Goal: Task Accomplishment & Management: Use online tool/utility

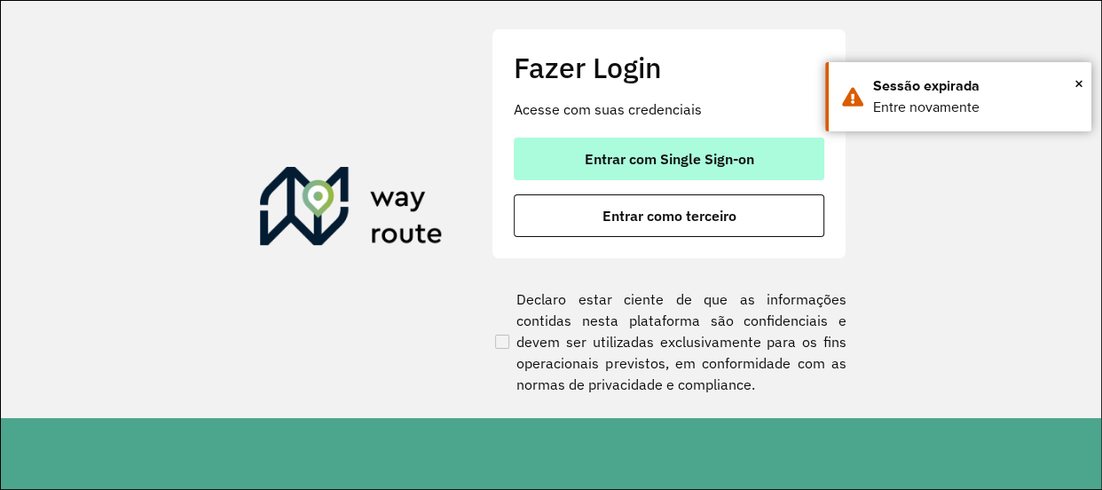
click at [681, 157] on span "Entrar com Single Sign-on" at bounding box center [669, 159] width 169 height 14
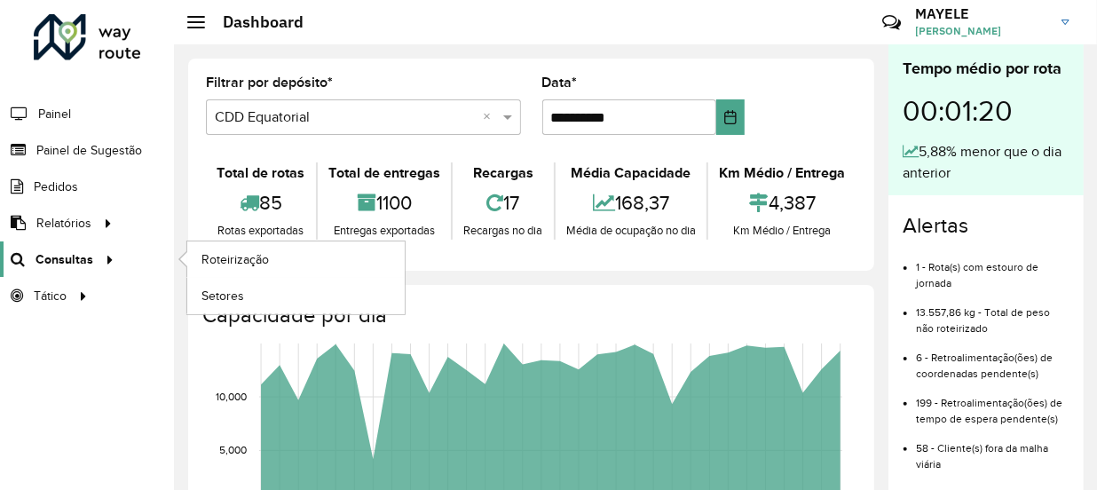
click at [46, 257] on span "Consultas" at bounding box center [64, 259] width 58 height 19
click at [209, 250] on span "Roteirização" at bounding box center [237, 259] width 72 height 19
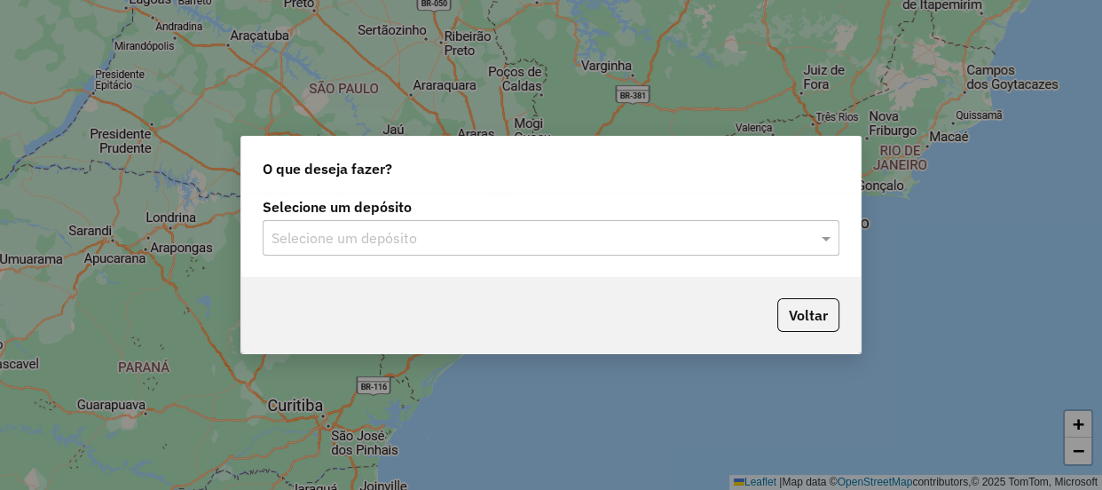
click at [320, 240] on input "text" at bounding box center [533, 238] width 523 height 21
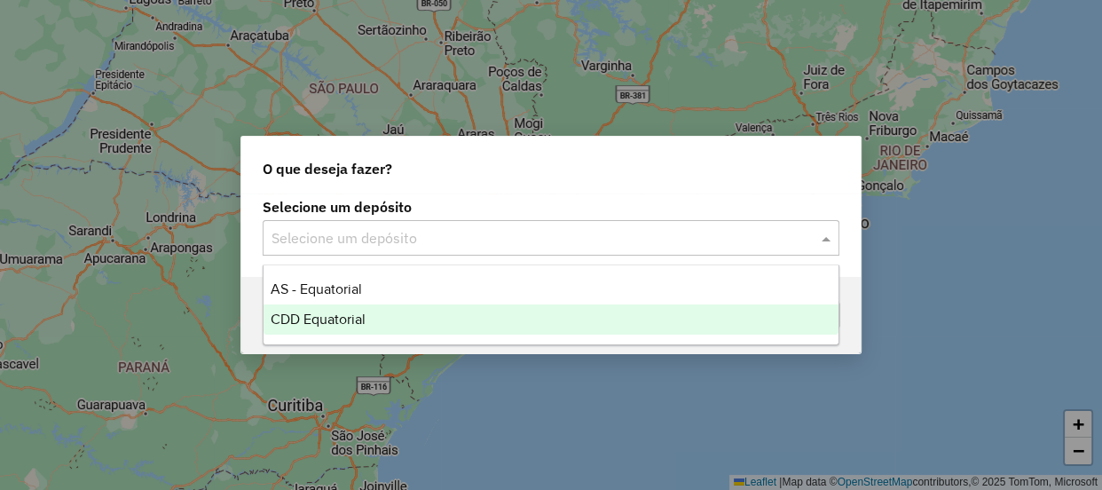
click at [349, 316] on span "CDD Equatorial" at bounding box center [318, 318] width 95 height 15
